Goal: Communication & Community: Answer question/provide support

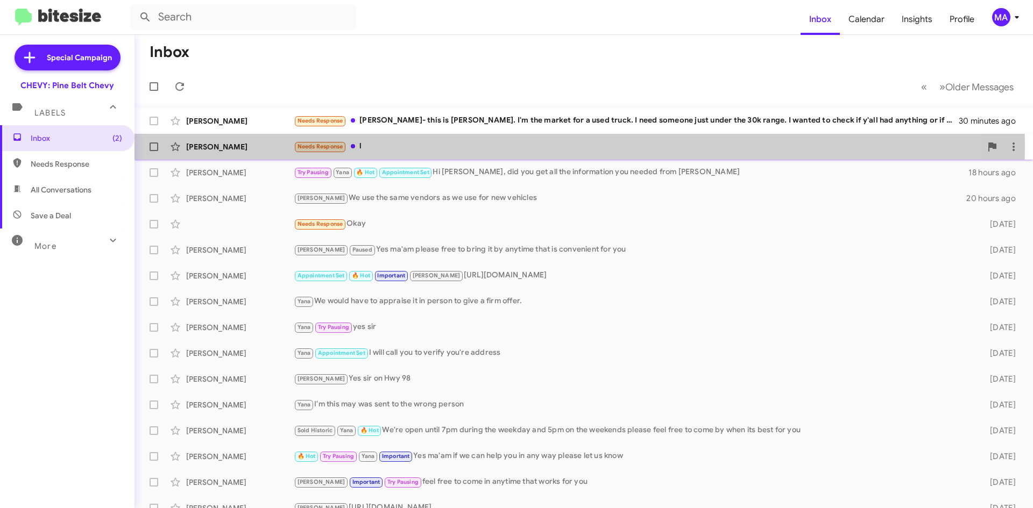
click at [388, 145] on div "Needs Response l" at bounding box center [638, 146] width 688 height 12
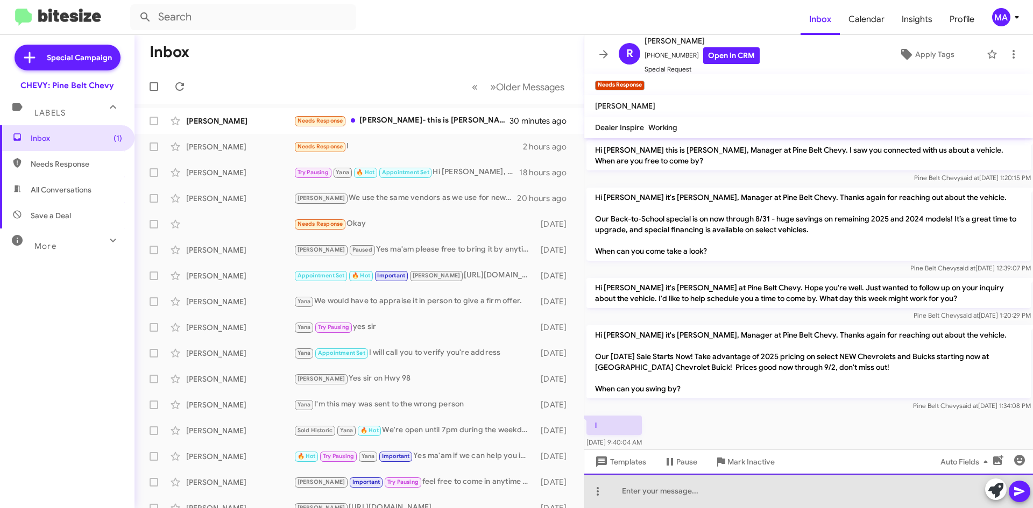
drag, startPoint x: 641, startPoint y: 496, endPoint x: 652, endPoint y: 489, distance: 12.1
click at [650, 490] on div at bounding box center [808, 491] width 449 height 34
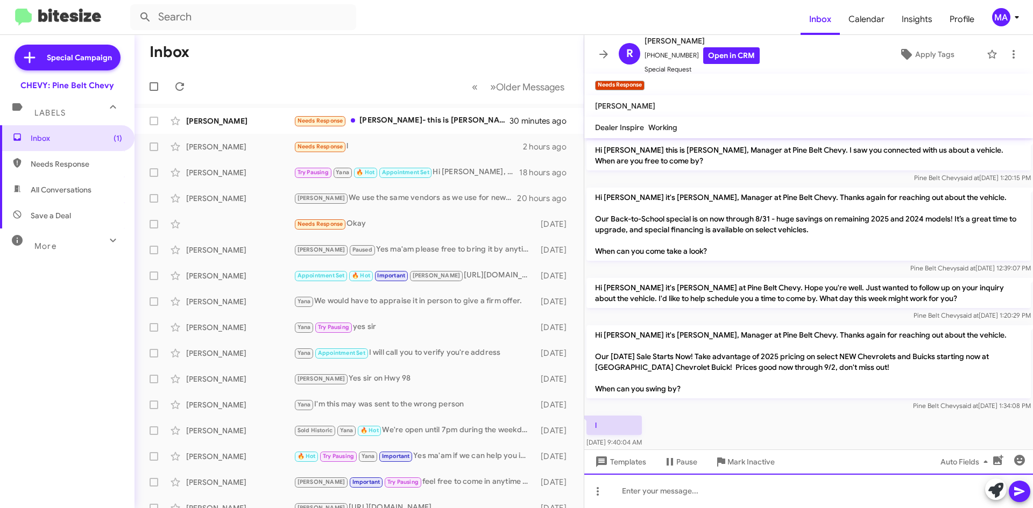
click at [649, 490] on div at bounding box center [808, 491] width 449 height 34
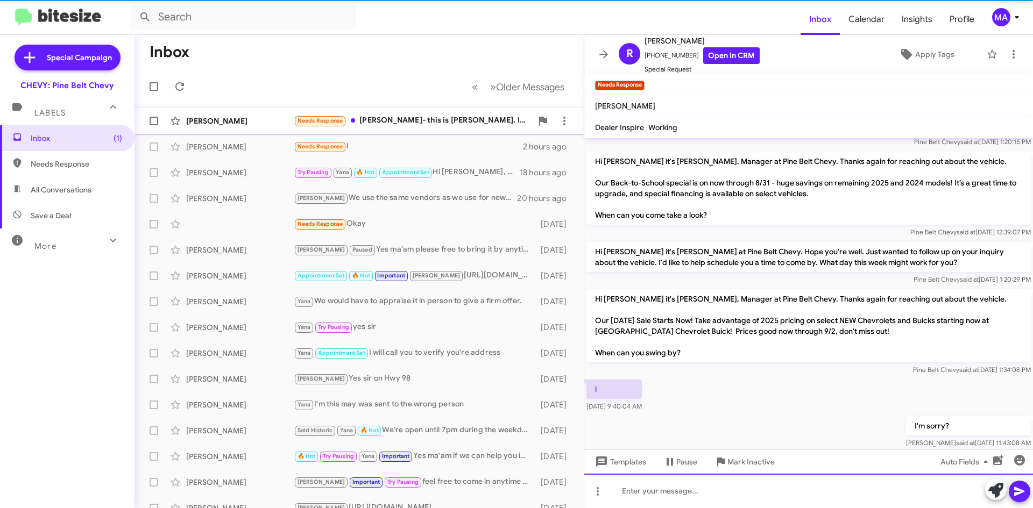
scroll to position [53, 0]
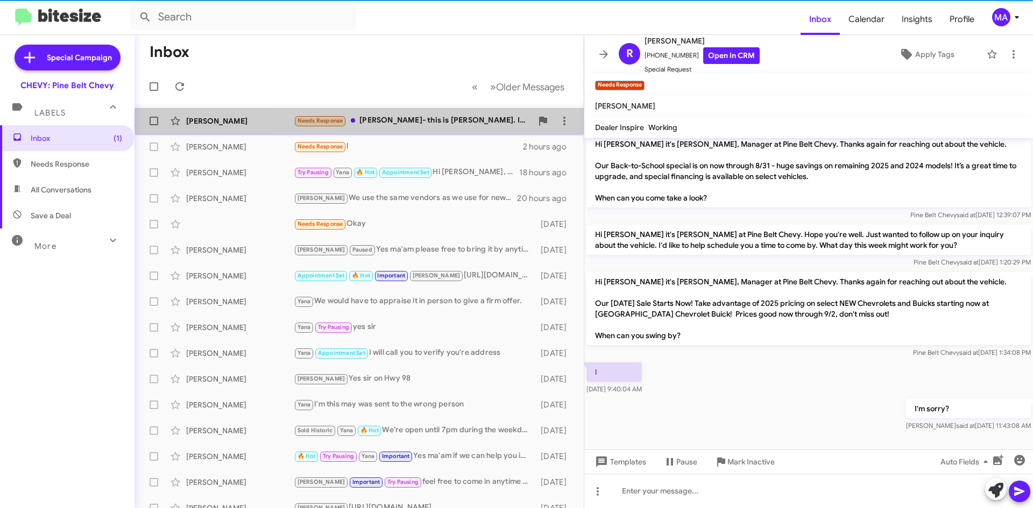
click at [428, 113] on div "[PERSON_NAME] Needs Response [PERSON_NAME]- this is [PERSON_NAME]. I'm the mark…" at bounding box center [359, 121] width 432 height 22
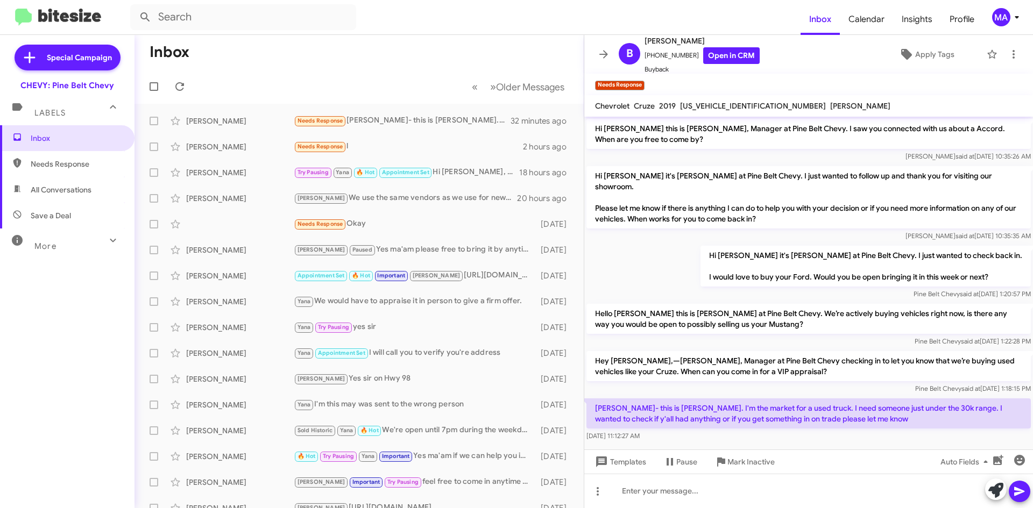
drag, startPoint x: 894, startPoint y: 423, endPoint x: 920, endPoint y: 412, distance: 28.0
click at [902, 431] on div "[DATE] 11:12:27 AM" at bounding box center [809, 436] width 444 height 11
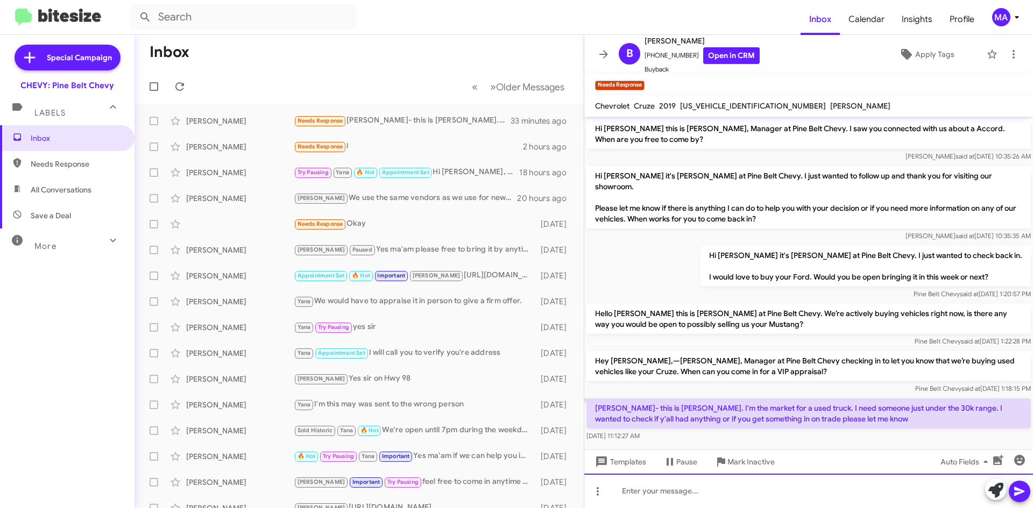
click at [716, 500] on div at bounding box center [808, 491] width 449 height 34
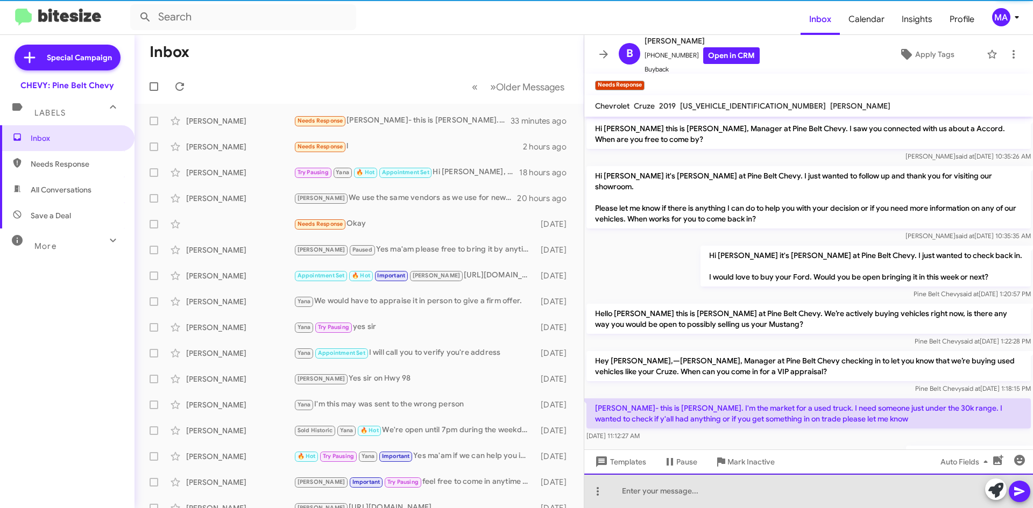
scroll to position [39, 0]
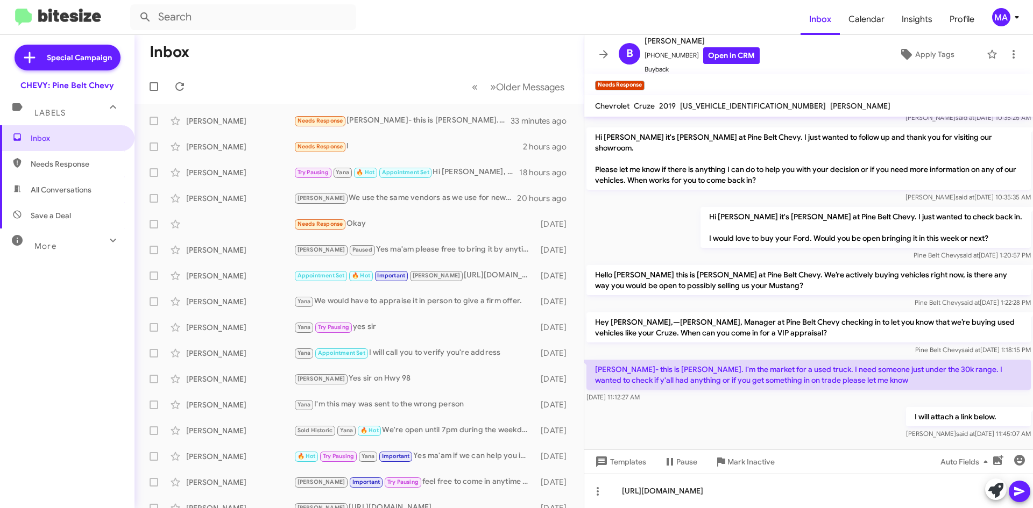
click at [1025, 493] on icon at bounding box center [1019, 491] width 13 height 13
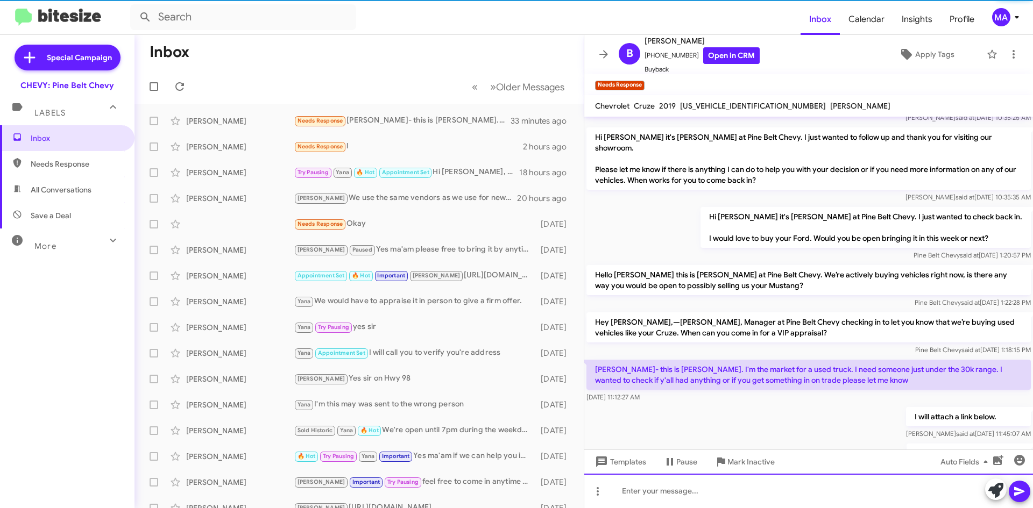
scroll to position [100, 0]
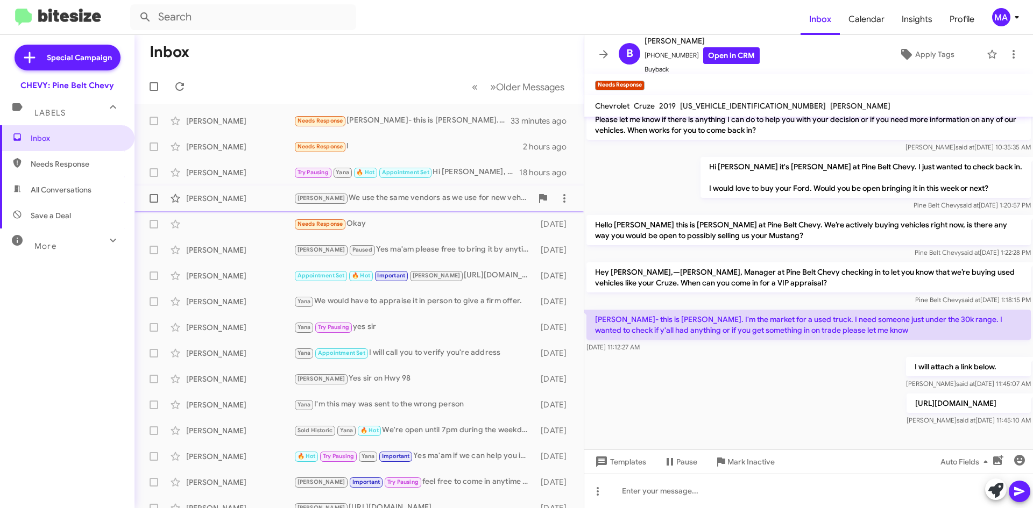
click at [401, 207] on div "[PERSON_NAME] We use the same vendors as we use for new vehicles 20 hours ago" at bounding box center [359, 199] width 432 height 22
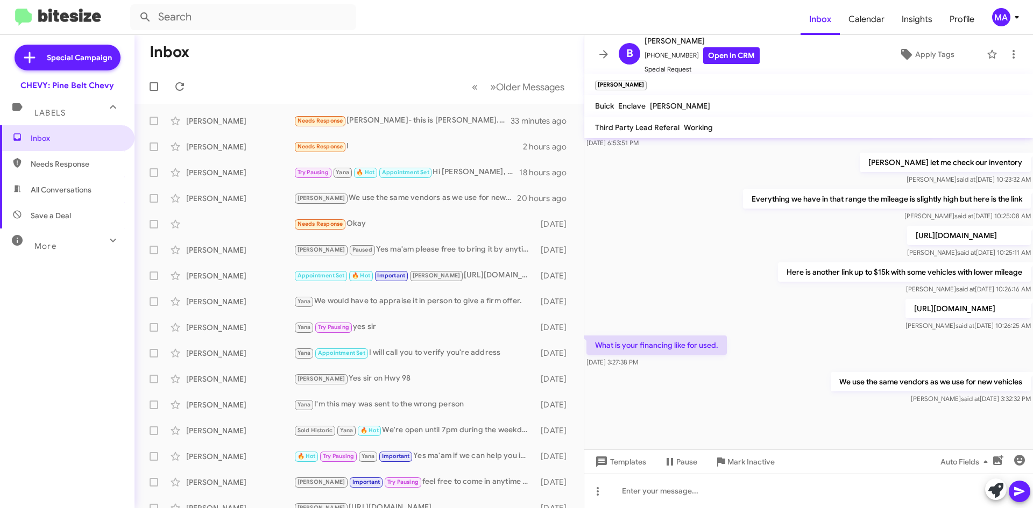
scroll to position [397, 0]
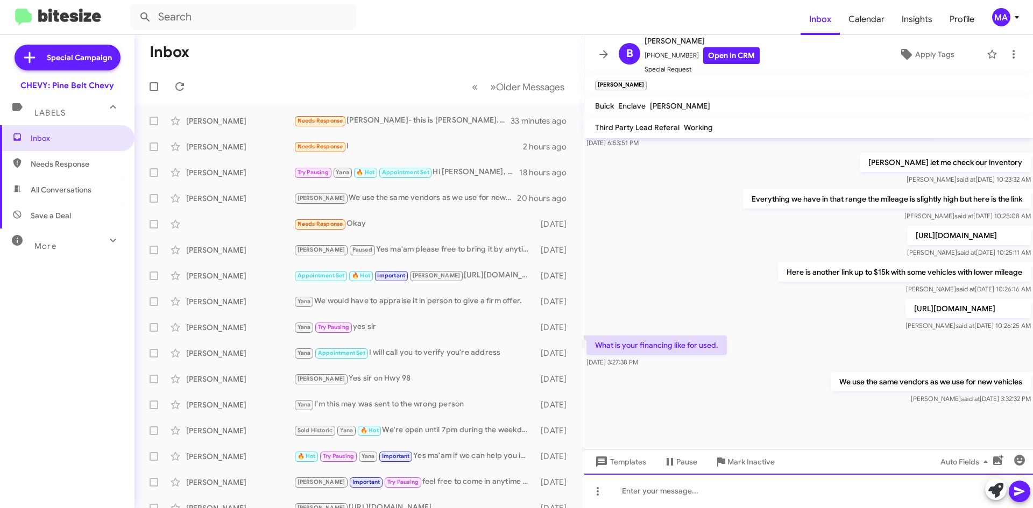
click at [701, 492] on div at bounding box center [808, 491] width 449 height 34
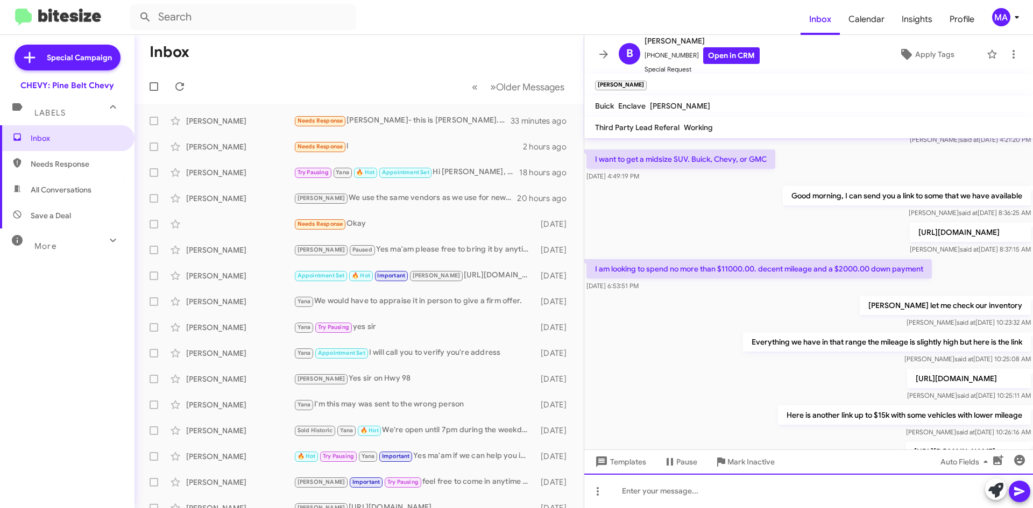
scroll to position [221, 0]
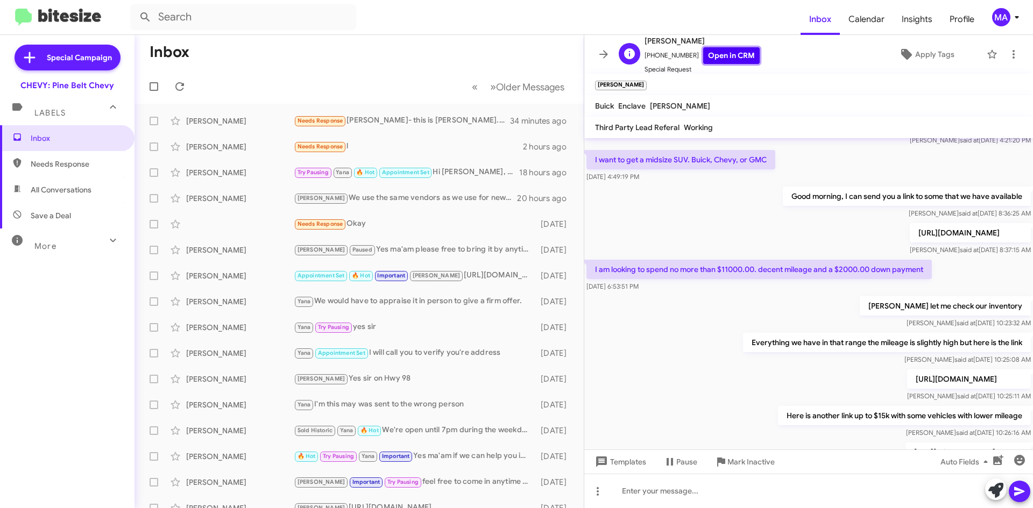
click at [730, 55] on link "Open in CRM" at bounding box center [731, 55] width 56 height 17
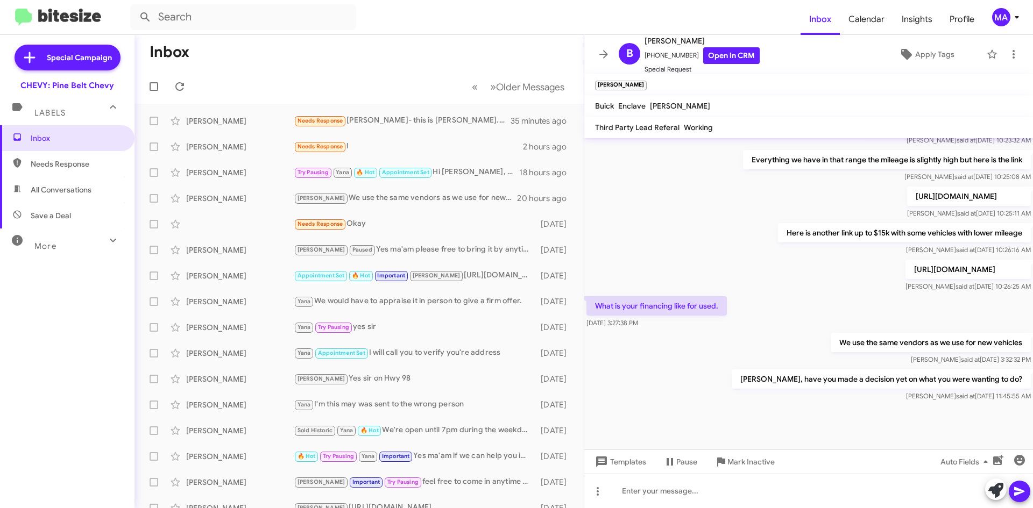
scroll to position [436, 0]
